Goal: Task Accomplishment & Management: Use online tool/utility

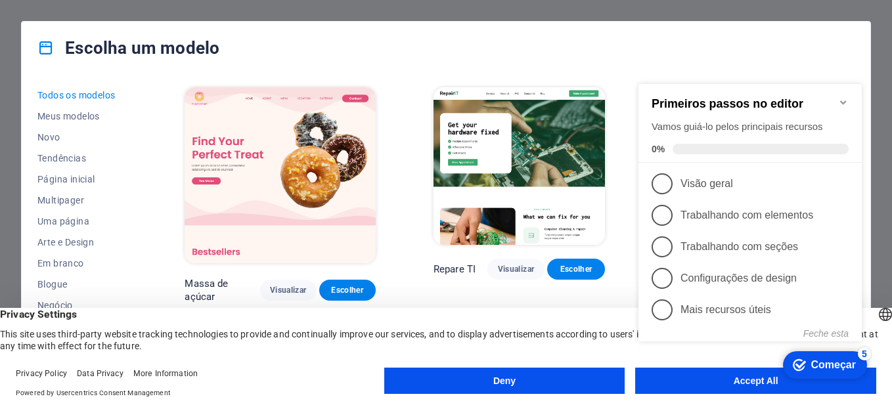
drag, startPoint x: 336, startPoint y: 358, endPoint x: 353, endPoint y: 379, distance: 26.7
click at [353, 380] on div "Privacy Policy Data Privacy More Information Powered by Usercentrics Consent Ma…" at bounding box center [200, 384] width 369 height 32
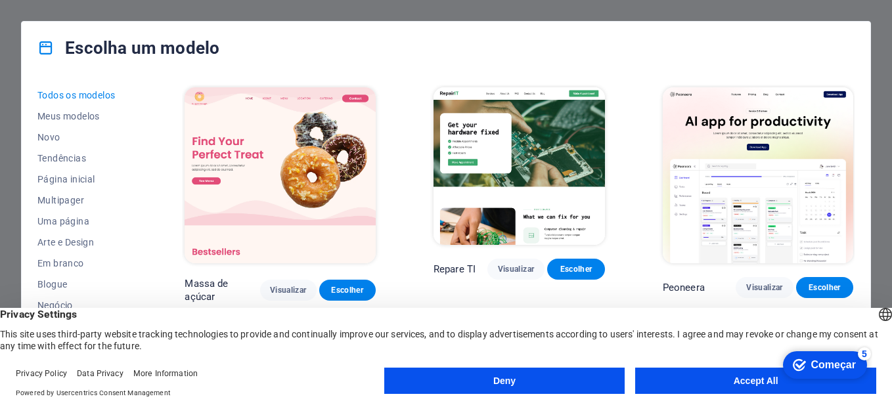
click at [679, 388] on button "Accept All" at bounding box center [755, 381] width 241 height 26
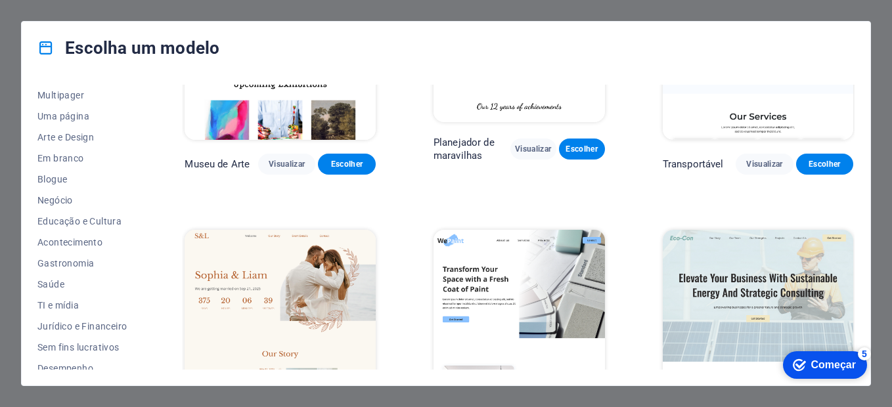
scroll to position [241, 0]
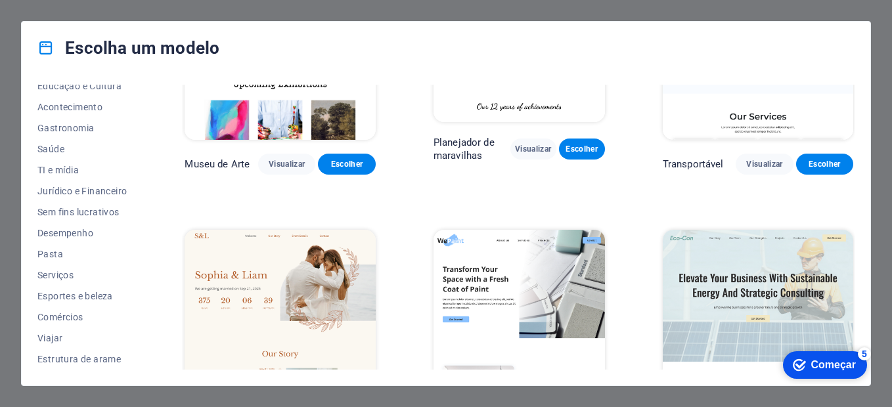
click at [877, 133] on div "Escolha um modelo Todos os modelos Meus modelos Novo Tendências Página inicial …" at bounding box center [446, 203] width 892 height 407
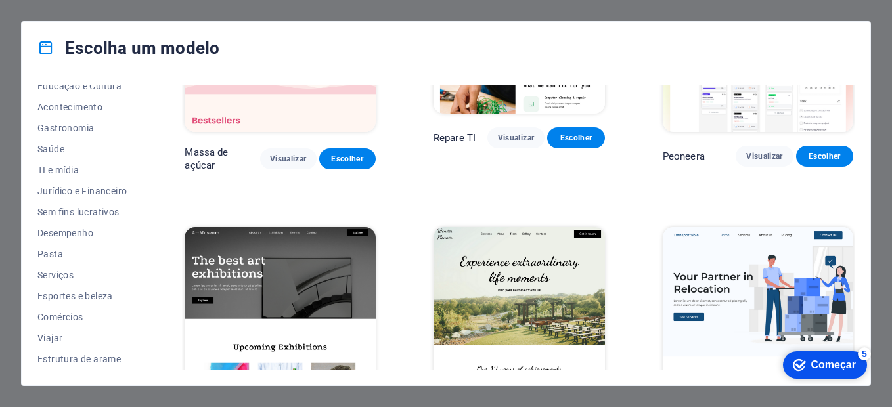
scroll to position [0, 0]
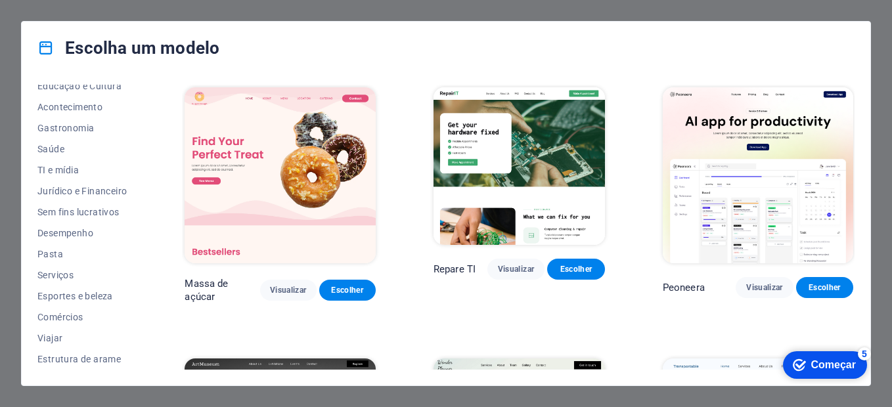
click at [9, 202] on div "Escolha um modelo Todos os modelos Meus modelos Novo Tendências Página inicial …" at bounding box center [446, 203] width 892 height 407
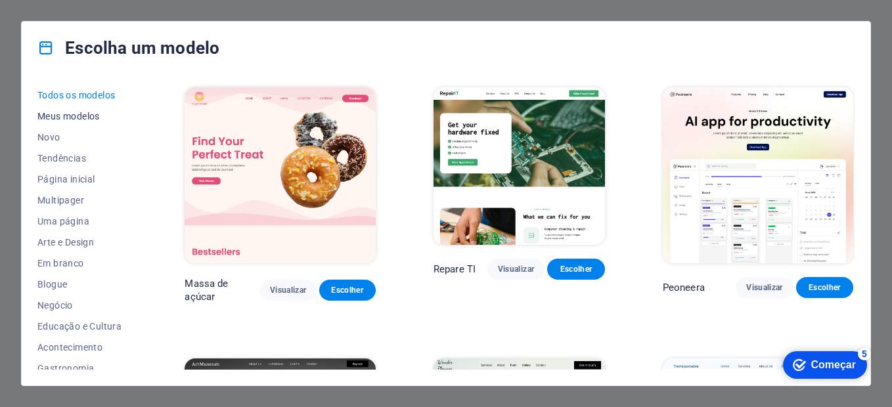
click at [91, 119] on span "Meus modelos" at bounding box center [81, 116] width 89 height 11
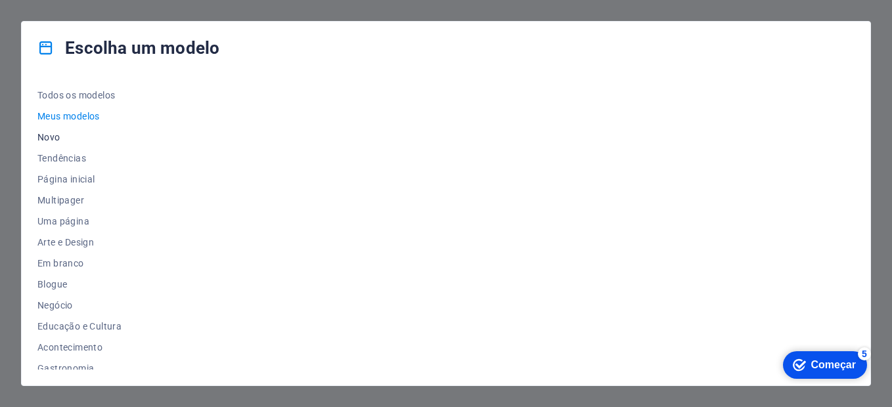
click at [58, 133] on span "Novo" at bounding box center [81, 137] width 89 height 11
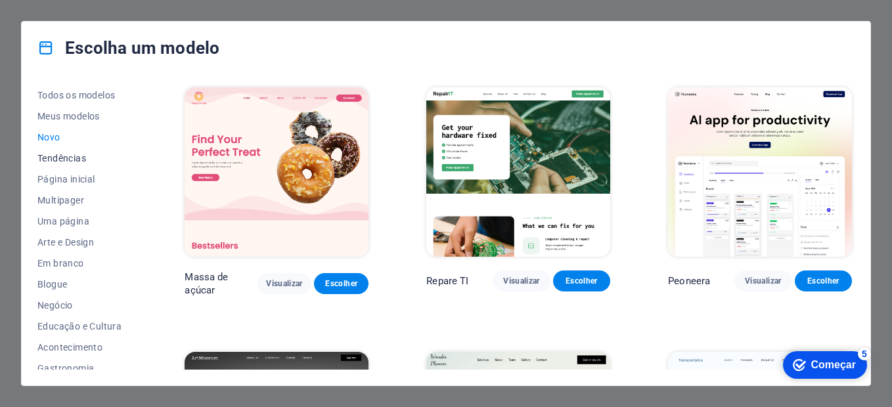
click at [80, 162] on span "Tendências" at bounding box center [81, 158] width 89 height 11
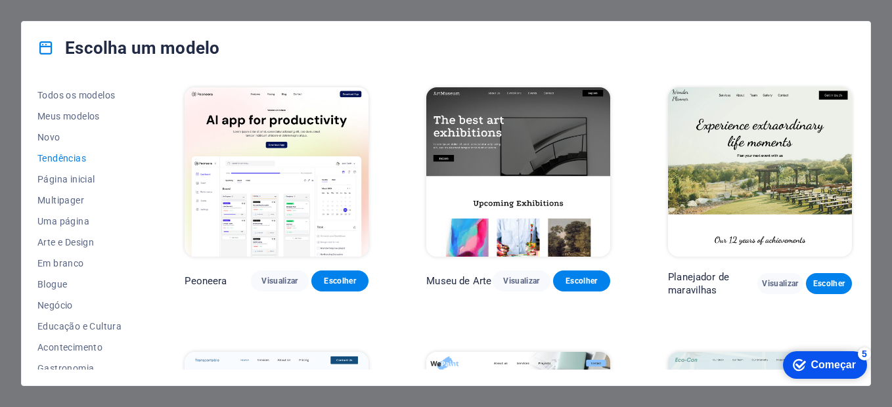
click at [851, 367] on div "Começar" at bounding box center [834, 365] width 45 height 12
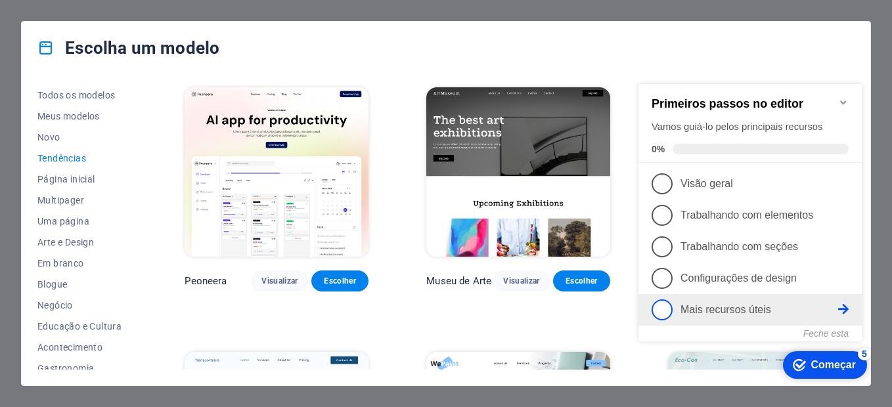
click at [672, 308] on span "5" at bounding box center [662, 310] width 21 height 21
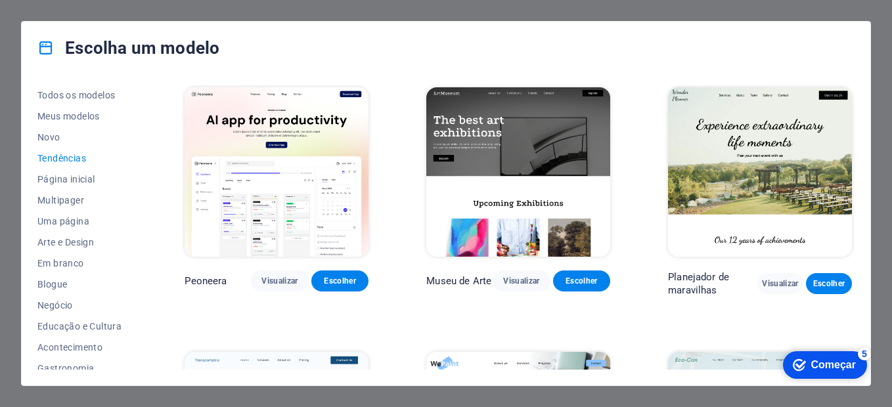
click at [812, 359] on div "Começar" at bounding box center [834, 365] width 45 height 12
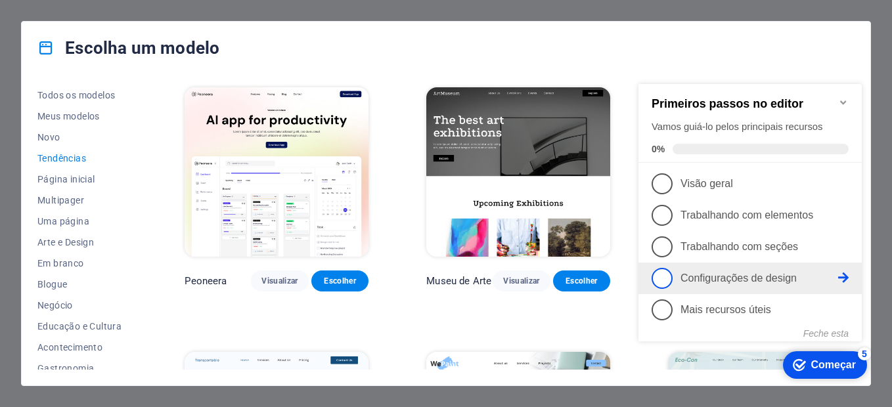
click at [660, 273] on span "4" at bounding box center [662, 278] width 21 height 21
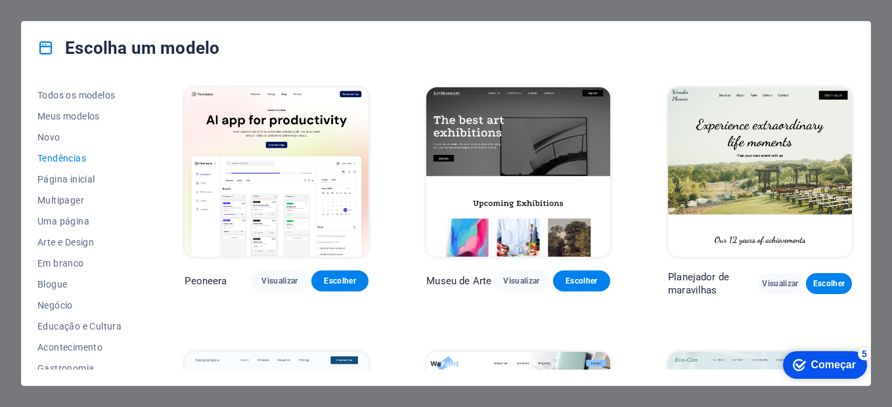
click at [856, 371] on div "Começar" at bounding box center [834, 365] width 45 height 12
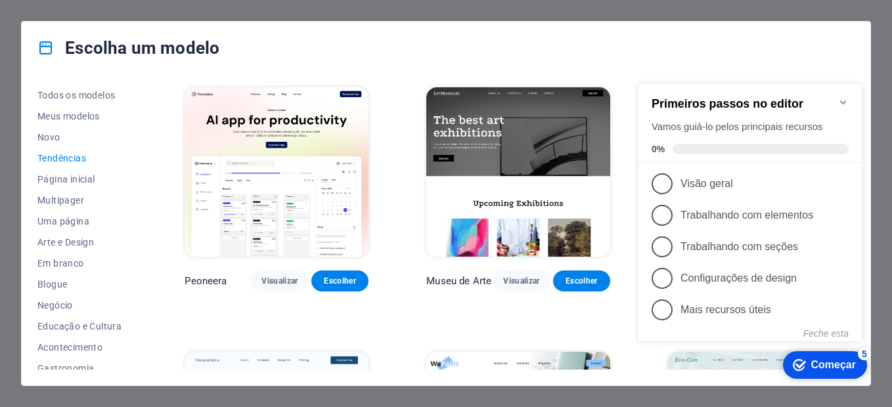
click at [845, 306] on icon at bounding box center [843, 309] width 11 height 11
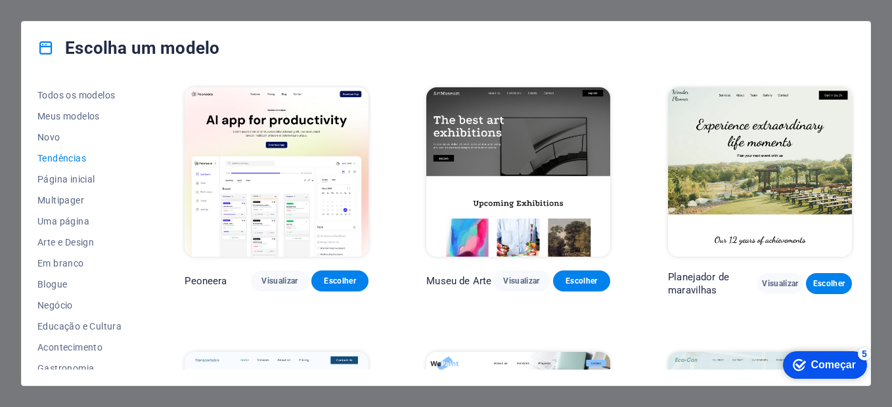
click at [831, 365] on div "Começar" at bounding box center [834, 365] width 45 height 12
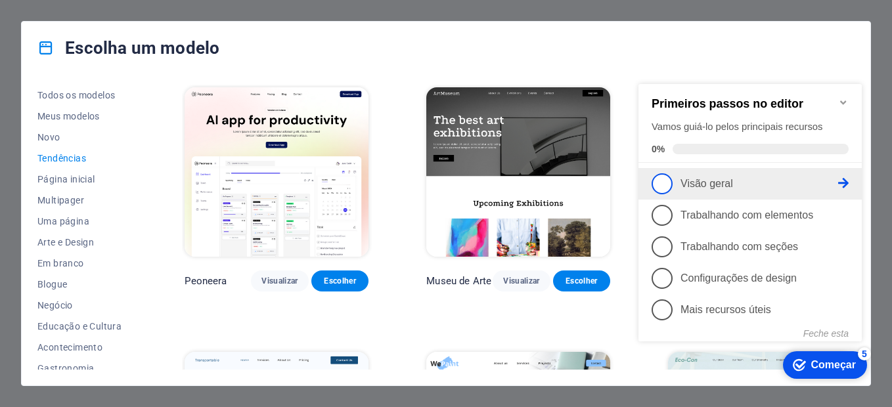
click at [840, 183] on icon at bounding box center [843, 183] width 11 height 11
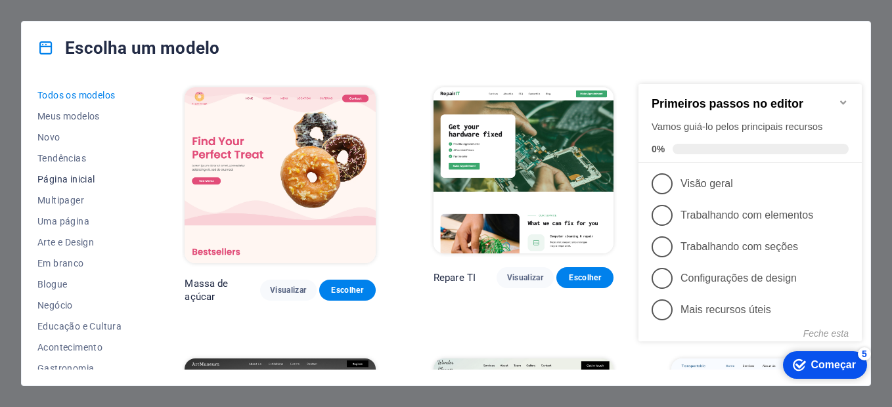
click at [97, 173] on button "Página inicial" at bounding box center [81, 179] width 89 height 21
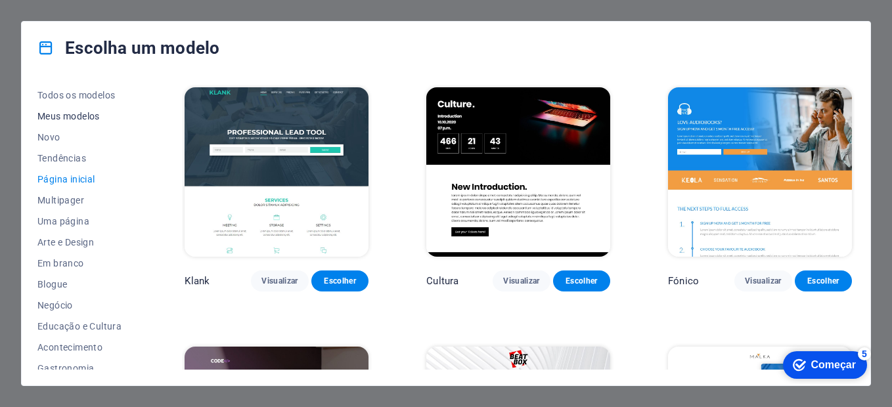
click at [88, 118] on span "Meus modelos" at bounding box center [81, 116] width 89 height 11
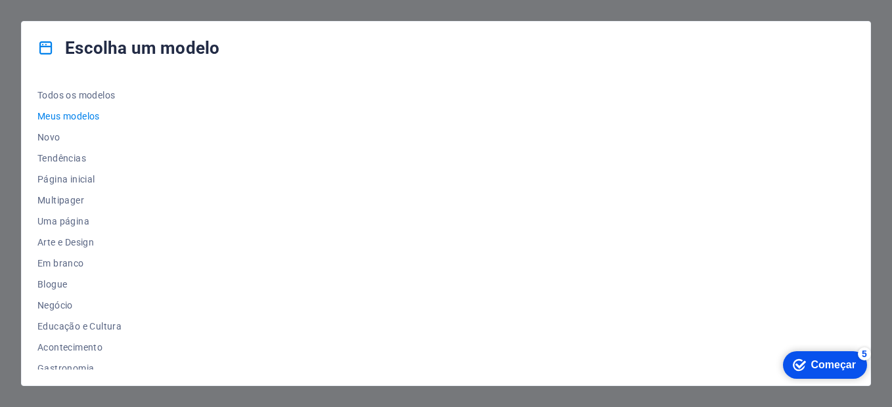
drag, startPoint x: 830, startPoint y: 374, endPoint x: 971, endPoint y: 641, distance: 301.9
click at [830, 373] on div "marca Começar 5" at bounding box center [825, 366] width 84 height 28
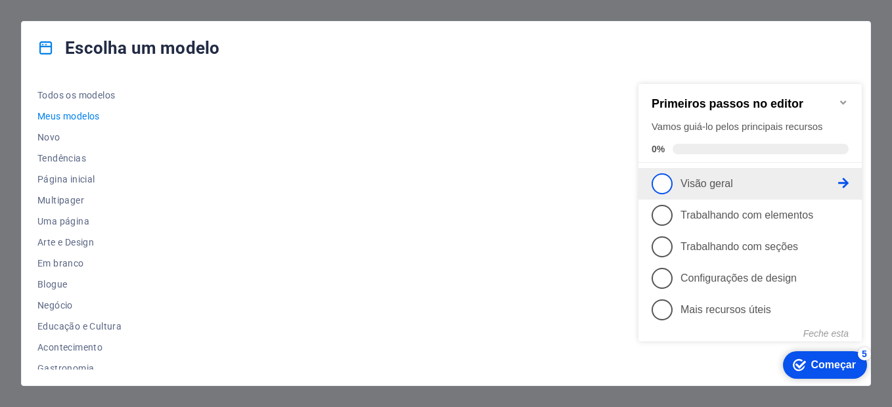
click at [661, 181] on span "1" at bounding box center [662, 183] width 21 height 21
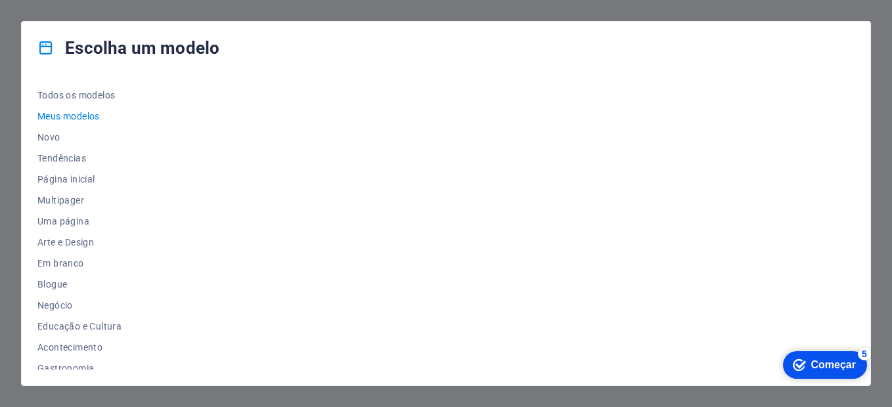
click at [823, 369] on div "Começar" at bounding box center [834, 365] width 45 height 12
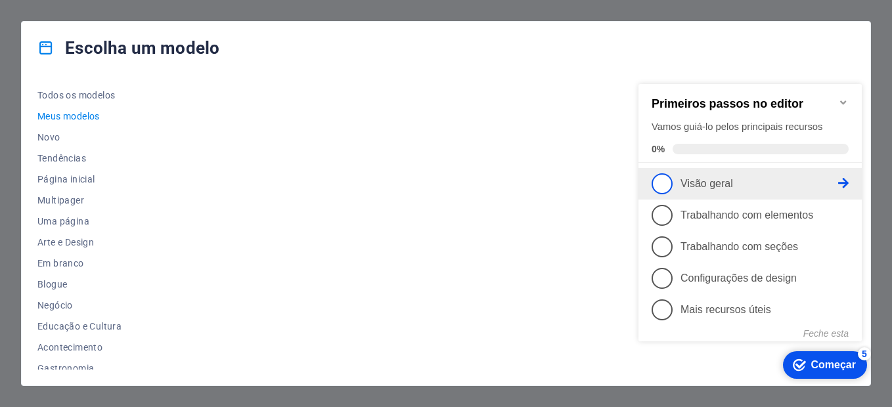
click at [664, 182] on span "1" at bounding box center [662, 183] width 21 height 21
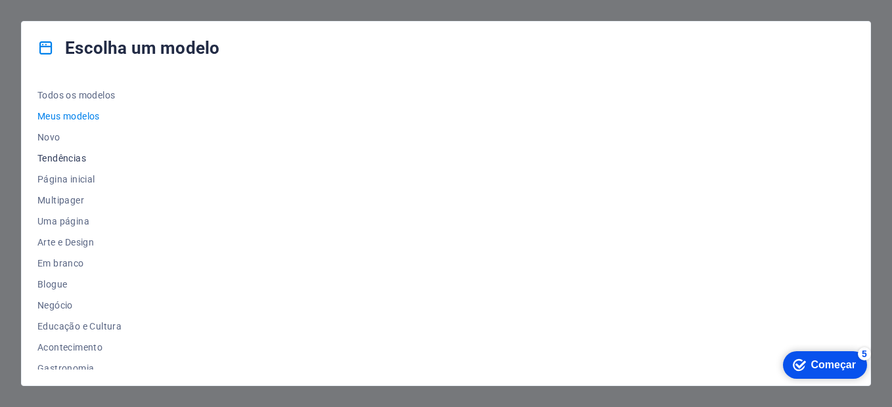
click at [95, 154] on span "Tendências" at bounding box center [81, 158] width 89 height 11
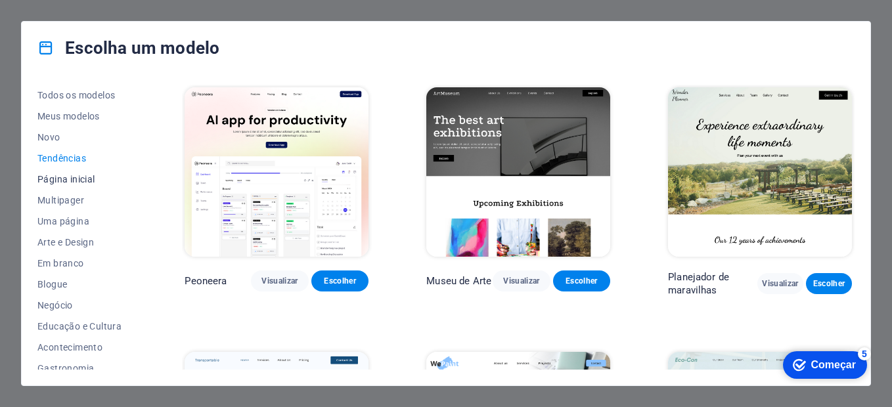
click at [96, 183] on span "Página inicial" at bounding box center [81, 179] width 89 height 11
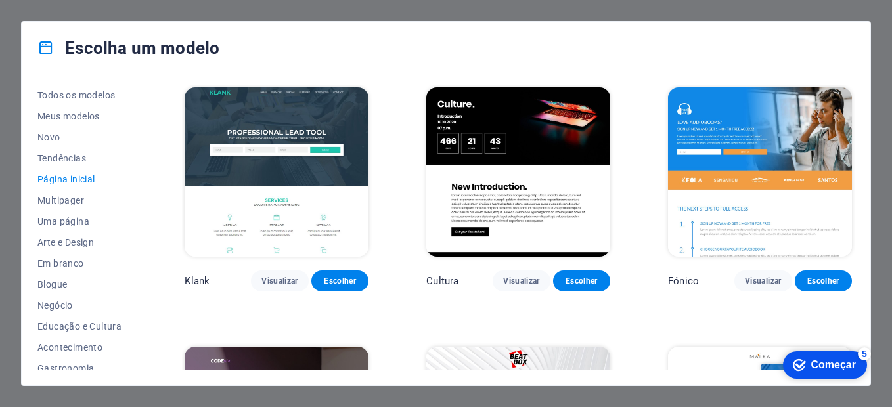
click at [849, 359] on div "Começar" at bounding box center [834, 365] width 45 height 12
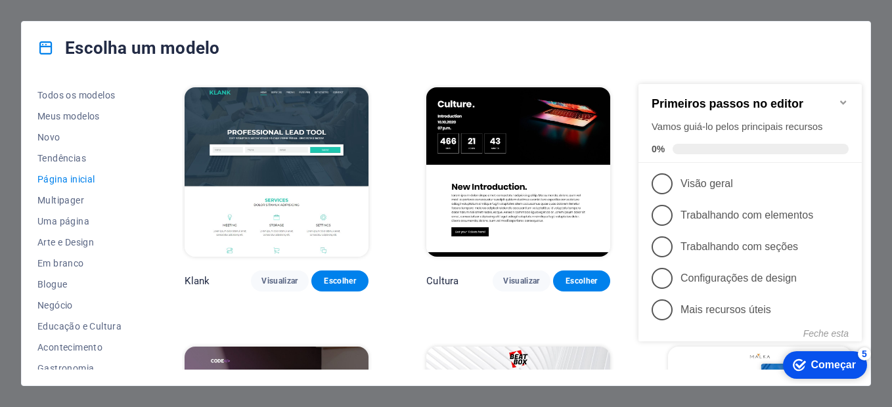
click at [660, 188] on span "1" at bounding box center [662, 183] width 21 height 21
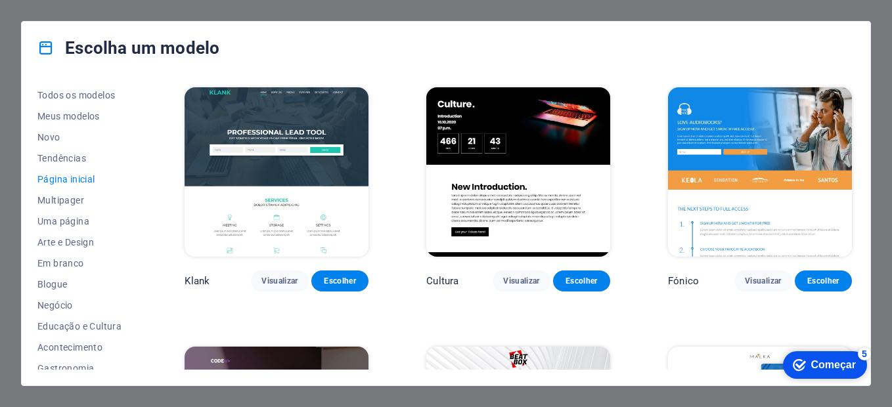
click at [808, 356] on div "marca Começar 5" at bounding box center [825, 366] width 84 height 28
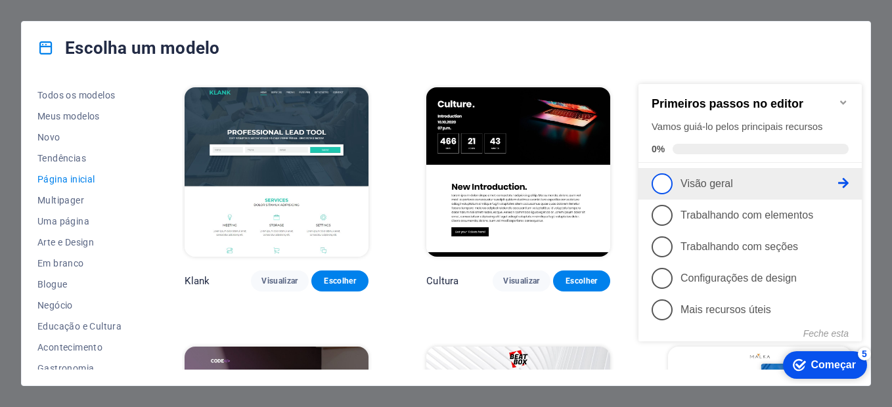
click at [665, 182] on span "1" at bounding box center [662, 183] width 21 height 21
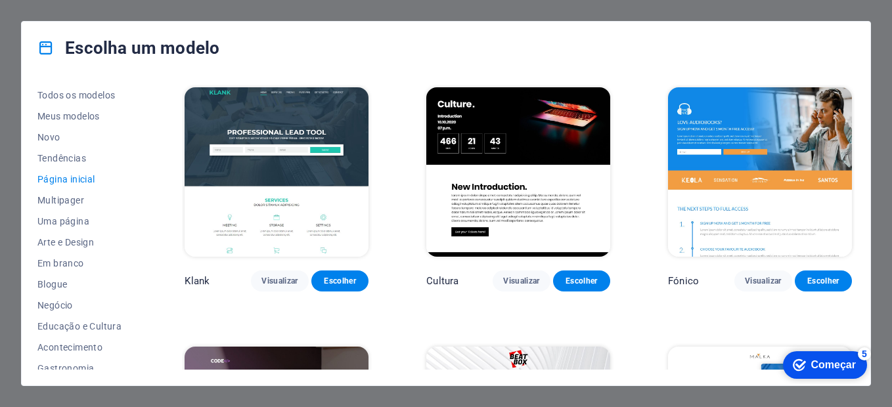
click at [823, 364] on div "Começar" at bounding box center [834, 365] width 45 height 12
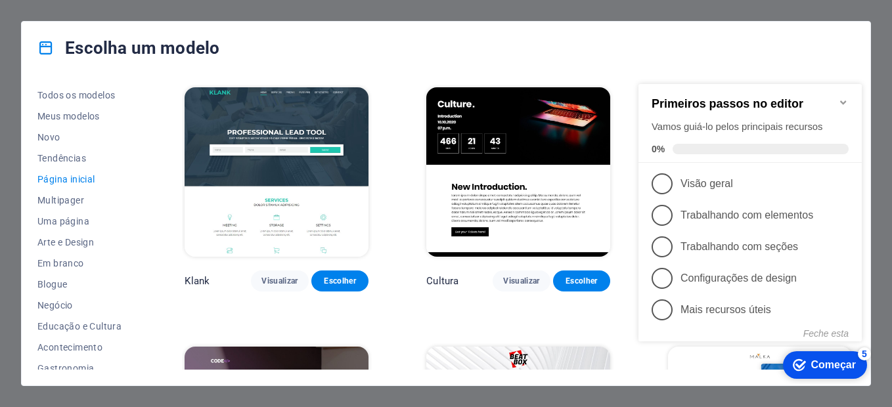
click at [842, 99] on icon "Minimize a lista de verificação" at bounding box center [843, 102] width 11 height 11
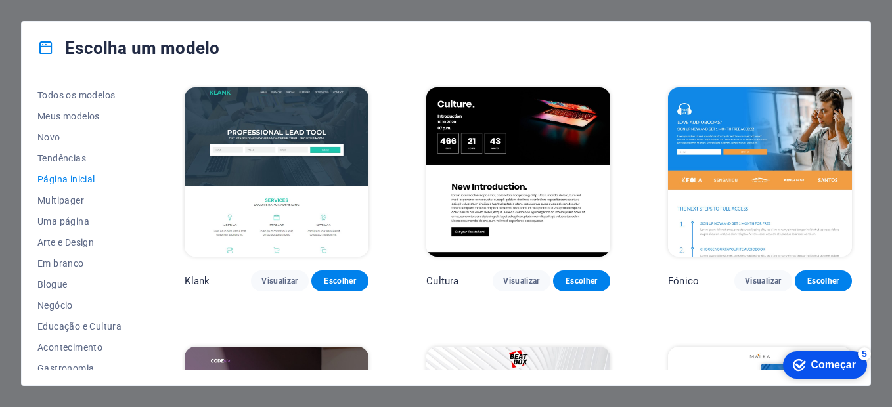
click at [803, 367] on icon "Começar 5 itens restantes, 0% concluídos" at bounding box center [799, 365] width 13 height 12
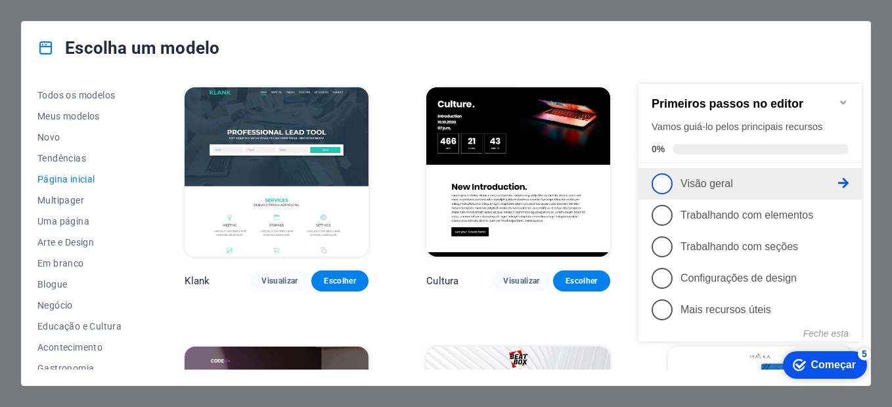
click at [839, 183] on icon at bounding box center [843, 183] width 11 height 11
